Goal: Task Accomplishment & Management: Manage account settings

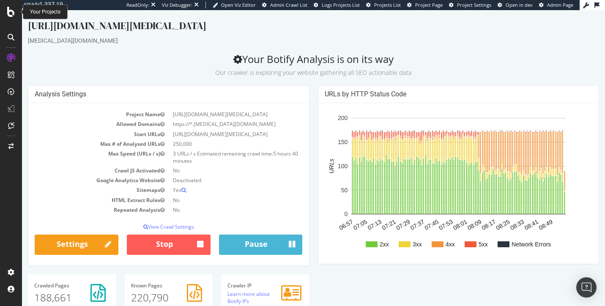
click at [9, 14] on icon at bounding box center [11, 12] width 8 height 10
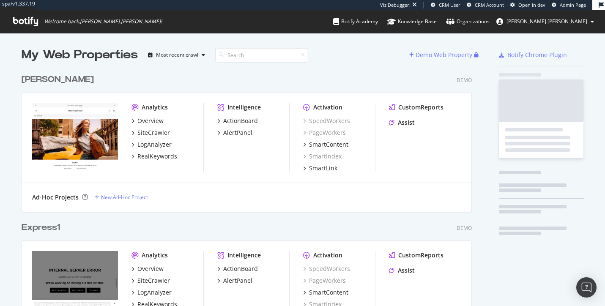
scroll to position [306, 605]
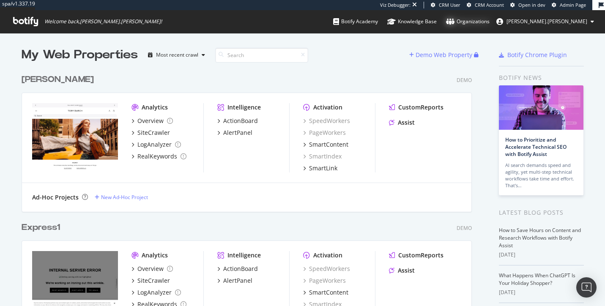
click at [490, 25] on div "Organizations" at bounding box center [468, 21] width 44 height 8
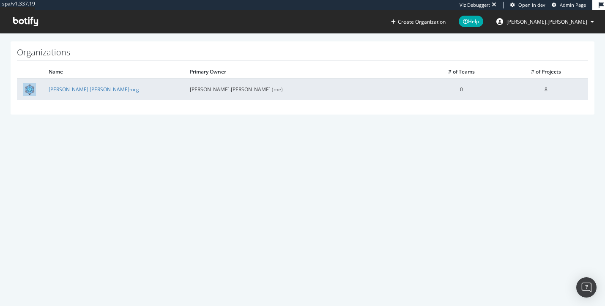
click at [68, 84] on td "[PERSON_NAME].[PERSON_NAME]-org" at bounding box center [112, 89] width 141 height 21
click at [70, 86] on link "[PERSON_NAME].[PERSON_NAME]-org" at bounding box center [94, 89] width 91 height 7
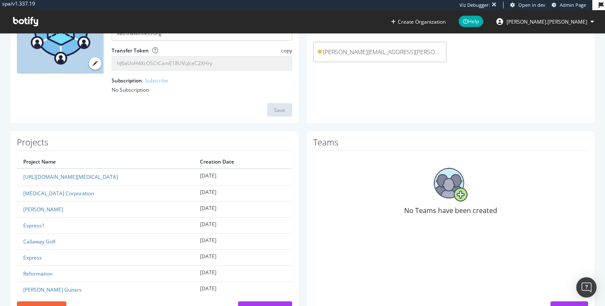
scroll to position [134, 0]
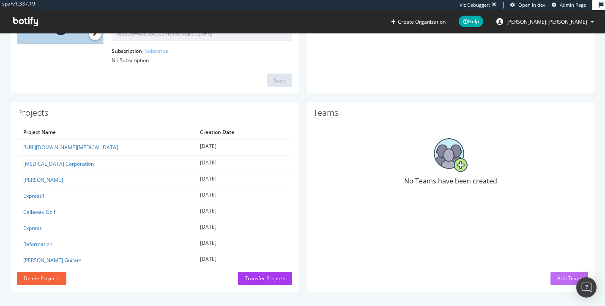
click at [564, 279] on div "Add Team" at bounding box center [570, 278] width 24 height 7
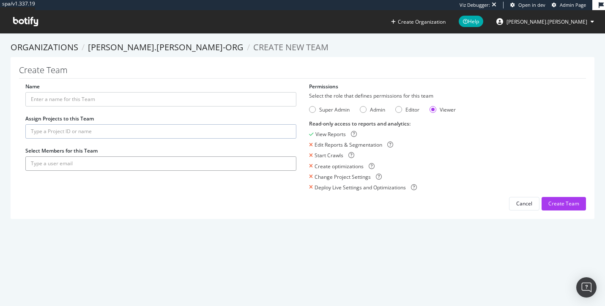
click at [52, 167] on input "text" at bounding box center [160, 164] width 271 height 14
paste input "[EMAIL_ADDRESS][PERSON_NAME][MEDICAL_DATA][DOMAIN_NAME]"
type input "[EMAIL_ADDRESS][PERSON_NAME][MEDICAL_DATA][DOMAIN_NAME]"
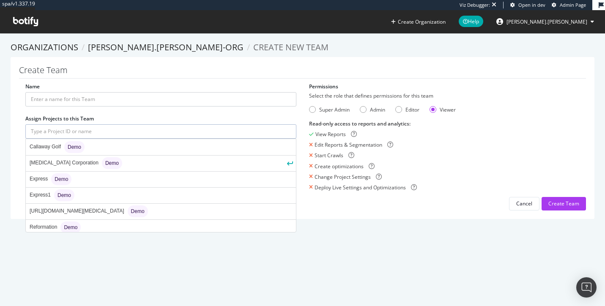
click at [42, 131] on input "text" at bounding box center [160, 131] width 271 height 14
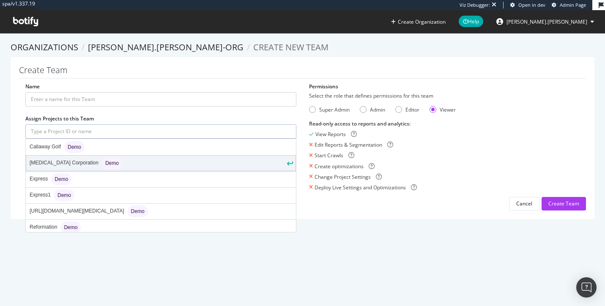
click at [47, 159] on div "[MEDICAL_DATA] Corporation Demo" at bounding box center [76, 163] width 93 height 12
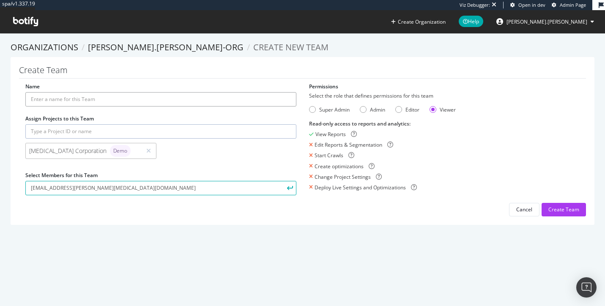
click at [42, 102] on input "Name" at bounding box center [160, 99] width 271 height 14
type input "[MEDICAL_DATA]"
click at [401, 107] on div "Editor" at bounding box center [399, 109] width 7 height 7
click at [367, 108] on div "Admin" at bounding box center [372, 109] width 25 height 7
click at [554, 207] on div "Create Team" at bounding box center [564, 209] width 31 height 7
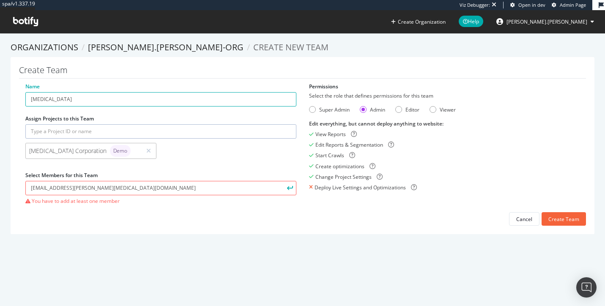
click at [291, 189] on icon "submit" at bounding box center [290, 188] width 6 height 5
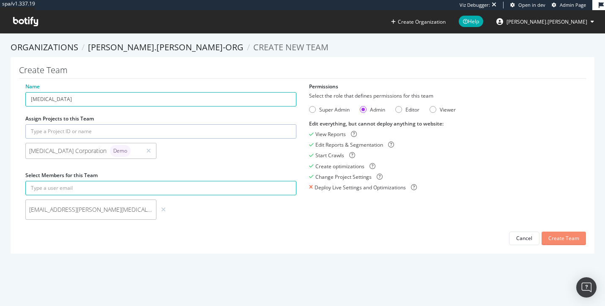
click at [566, 239] on div "Create Team" at bounding box center [564, 238] width 31 height 7
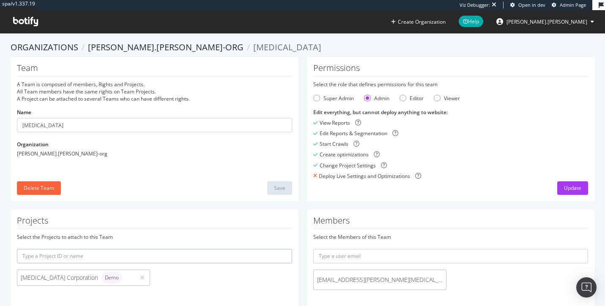
click at [253, 49] on span "[MEDICAL_DATA]" at bounding box center [287, 46] width 68 height 11
click at [170, 45] on link "[PERSON_NAME].[PERSON_NAME]-org" at bounding box center [166, 46] width 156 height 11
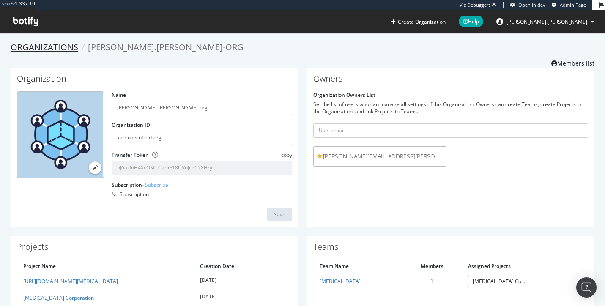
click at [62, 49] on link "Organizations" at bounding box center [45, 46] width 68 height 11
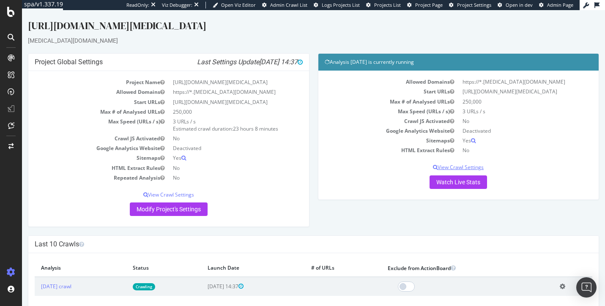
click at [458, 166] on p "View Crawl Settings" at bounding box center [459, 167] width 268 height 7
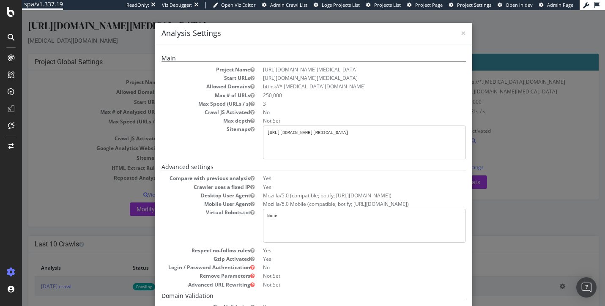
click at [97, 132] on div "× Close Analysis Settings Main Project Name https://www.cognex.com Start URLs h…" at bounding box center [313, 158] width 583 height 296
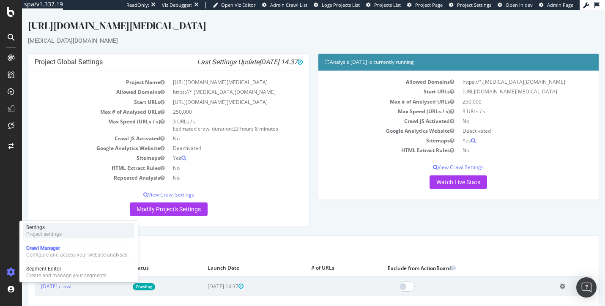
click at [55, 237] on div "Project settings" at bounding box center [44, 234] width 36 height 7
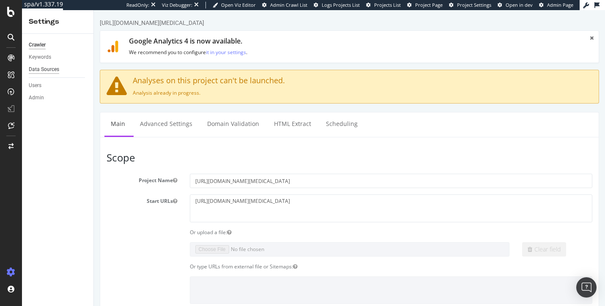
click at [55, 71] on div "Data Sources" at bounding box center [44, 69] width 30 height 9
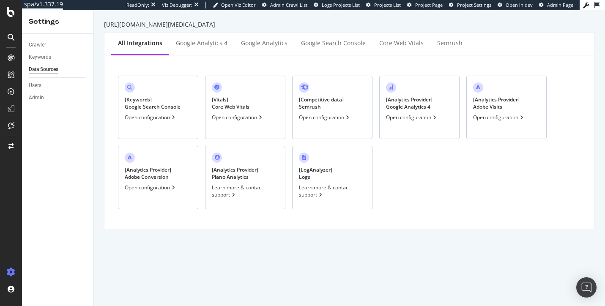
click at [157, 118] on div "Open configuration" at bounding box center [151, 117] width 52 height 7
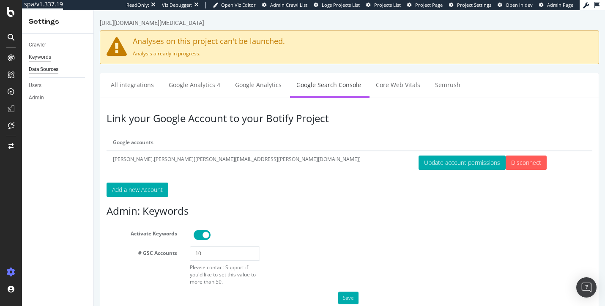
click at [48, 55] on div "Keywords" at bounding box center [40, 57] width 22 height 9
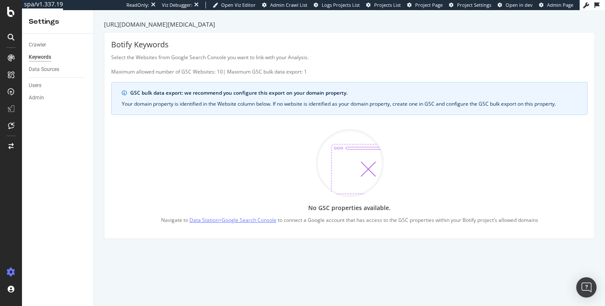
click at [208, 218] on link "Data Station > Google Search Console" at bounding box center [233, 220] width 87 height 9
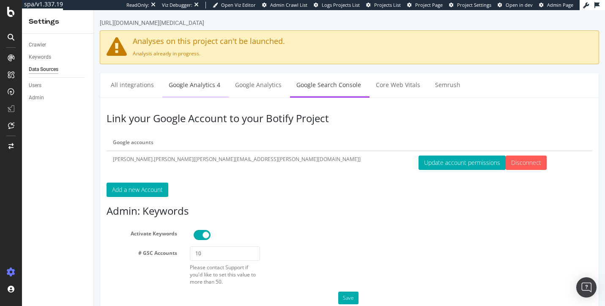
click at [219, 82] on link "Google Analytics 4" at bounding box center [194, 84] width 64 height 23
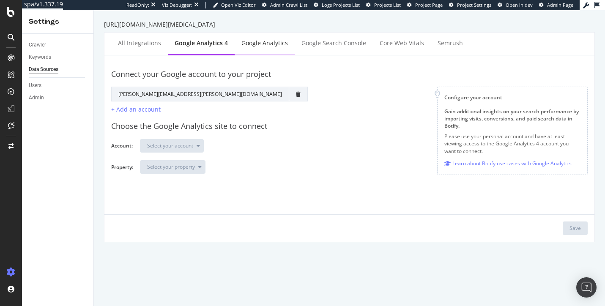
click at [268, 45] on div "Google Analytics" at bounding box center [265, 43] width 47 height 8
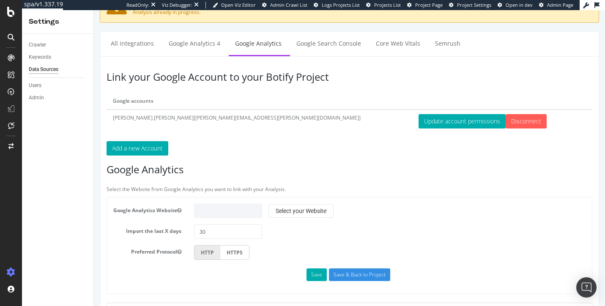
scroll to position [40, 0]
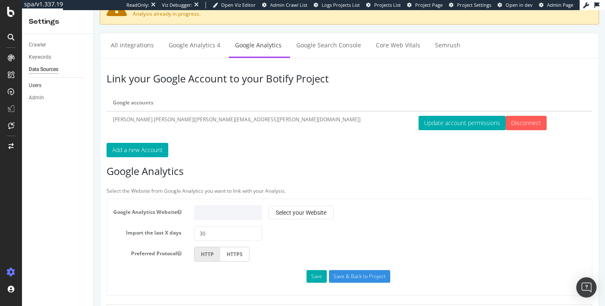
click at [62, 89] on link "Users" at bounding box center [58, 85] width 59 height 9
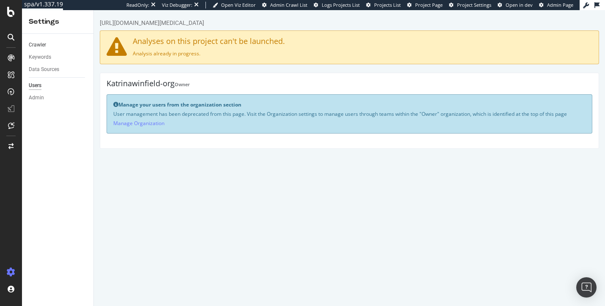
click at [50, 44] on link "Crawler" at bounding box center [58, 45] width 59 height 9
